Goal: Find specific page/section: Find specific page/section

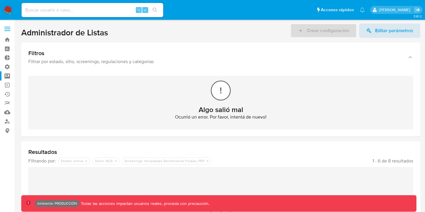
scroll to position [42, 0]
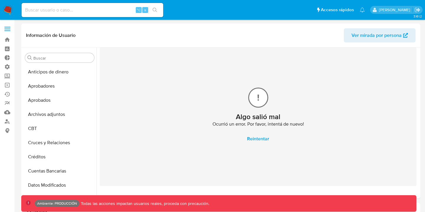
select select "10"
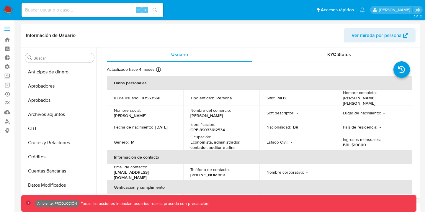
select select "10"
